Goal: Check status

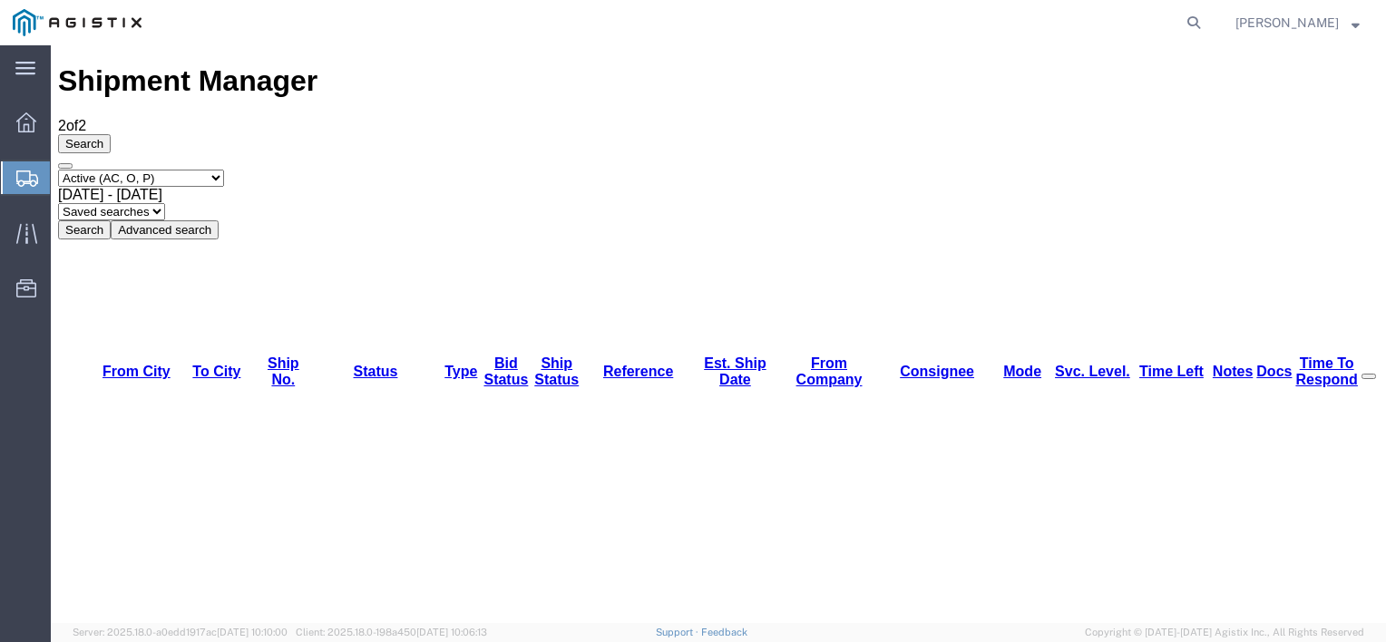
click at [224, 170] on select "Select status Active (AC, O, P) All Approved Awaiting Confirmation (AC) Booked …" at bounding box center [141, 178] width 166 height 17
click at [200, 170] on select "Select status Active (AC, O, P) All Approved Awaiting Confirmation (AC) Booked …" at bounding box center [141, 178] width 166 height 17
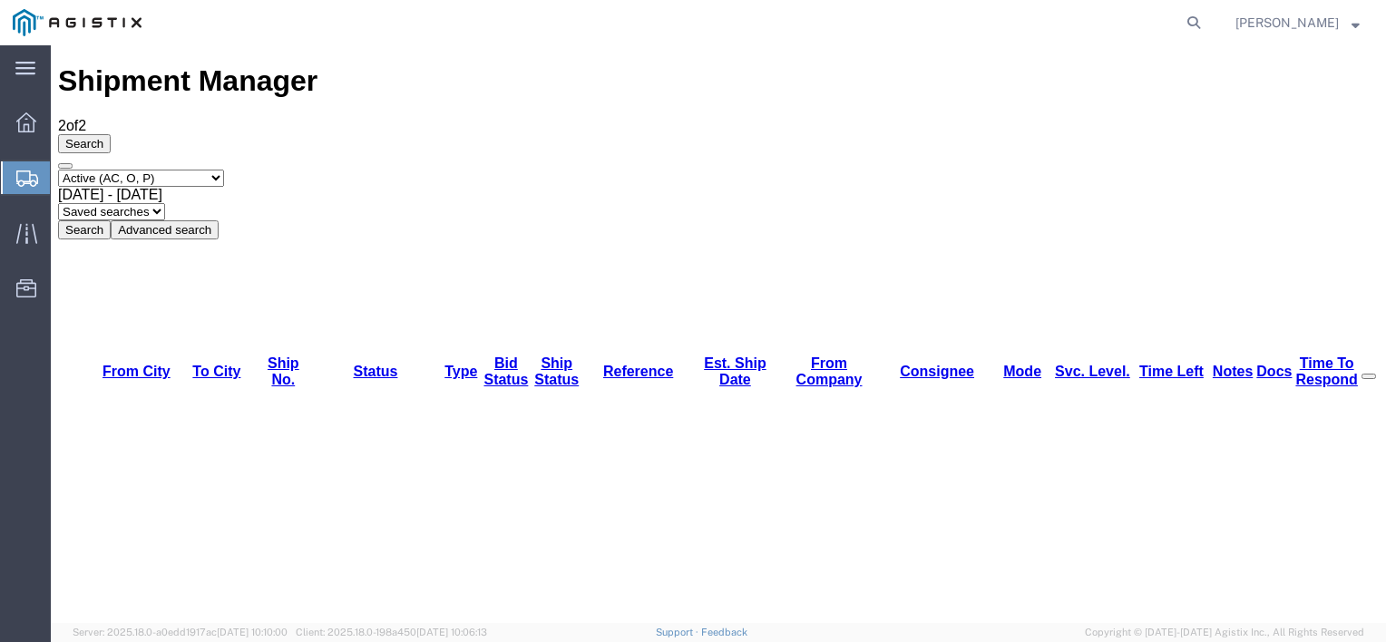
click at [224, 170] on select "Select status Active (AC, O, P) All Approved Awaiting Confirmation (AC) Booked …" at bounding box center [141, 178] width 166 height 17
click at [58, 170] on select "Select status Active (AC, O, P) All Approved Awaiting Confirmation (AC) Booked …" at bounding box center [141, 178] width 166 height 17
